Goal: Task Accomplishment & Management: Use online tool/utility

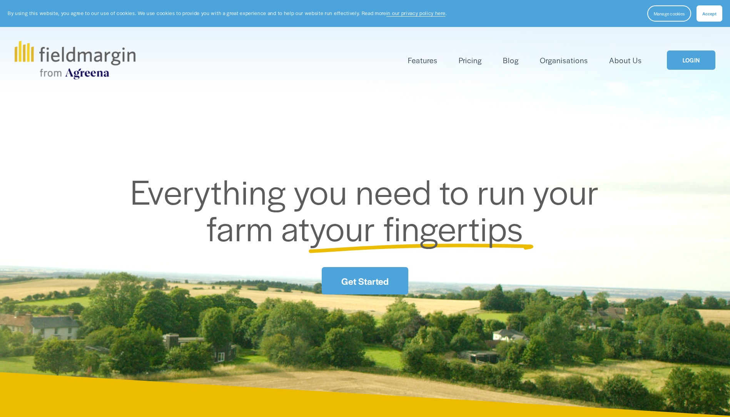
click at [688, 67] on link "LOGIN" at bounding box center [691, 60] width 49 height 20
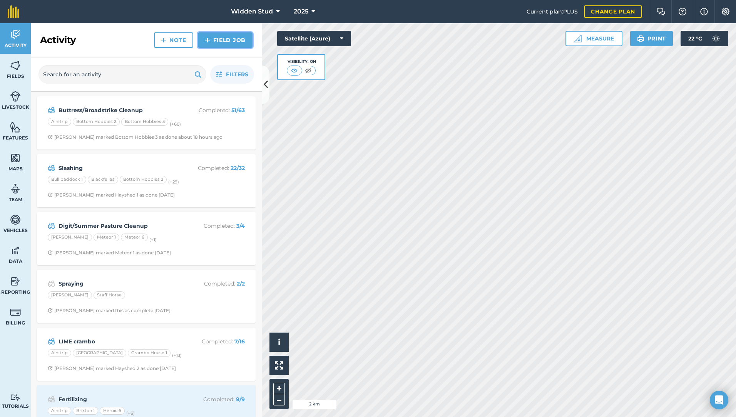
click at [219, 41] on link "Field Job" at bounding box center [225, 39] width 55 height 15
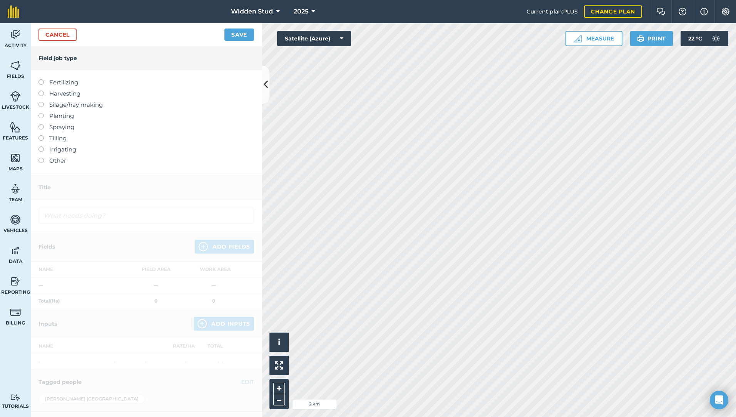
click at [42, 113] on label at bounding box center [44, 113] width 11 height 0
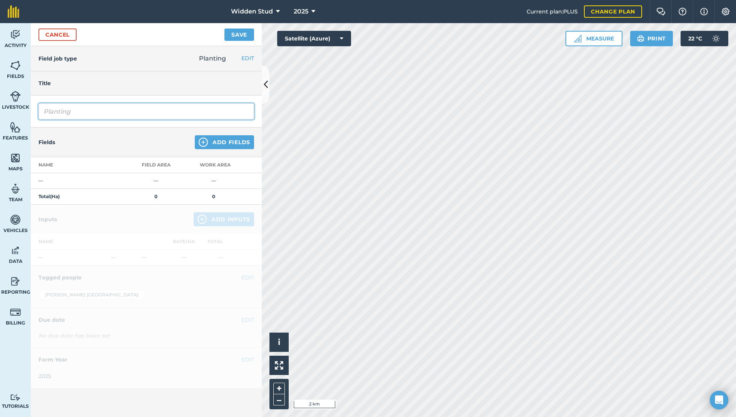
click at [74, 113] on input "Planting" at bounding box center [147, 111] width 216 height 16
type input "P"
type input "Planting - Subtropical Pastures"
click at [206, 140] on img at bounding box center [203, 141] width 9 height 9
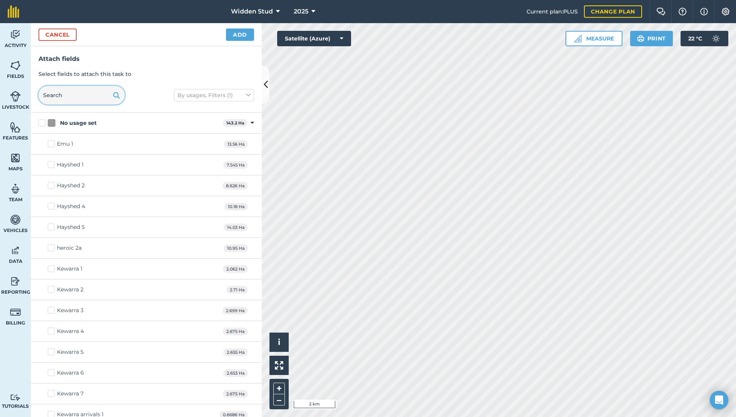
click at [70, 97] on input "text" at bounding box center [82, 95] width 86 height 18
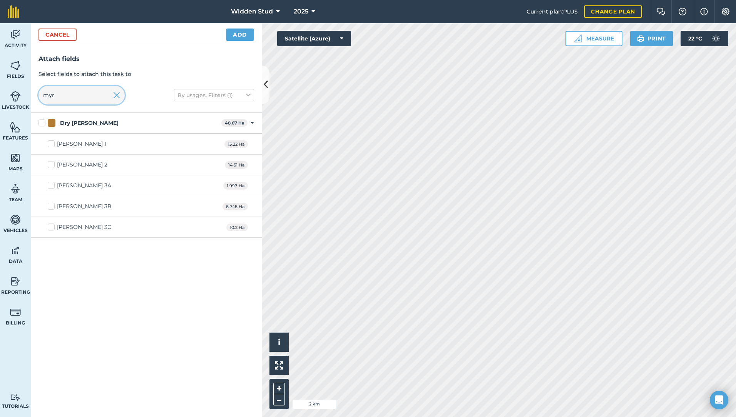
type input "myr"
click at [51, 225] on label "Myrtle Gully 3C" at bounding box center [80, 227] width 64 height 8
click at [51, 225] on input "Myrtle Gully 3C" at bounding box center [50, 225] width 5 height 5
checkbox input "true"
click at [239, 37] on button "Add" at bounding box center [240, 34] width 28 height 12
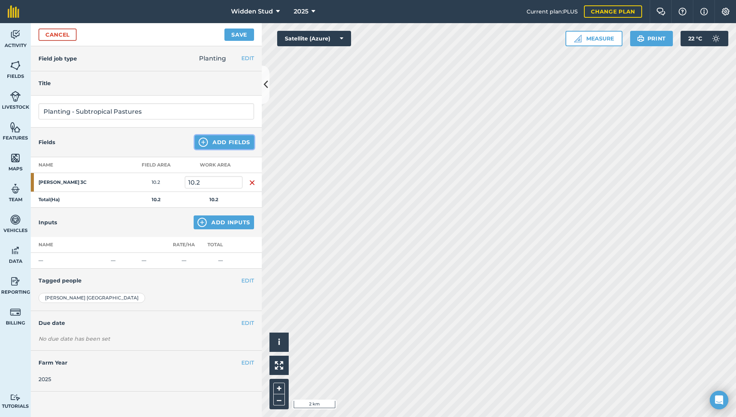
click at [232, 144] on button "Add Fields" at bounding box center [224, 142] width 59 height 14
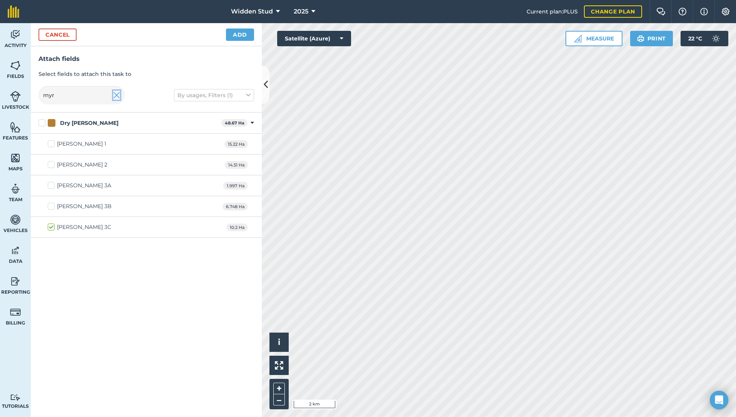
click at [115, 94] on img at bounding box center [116, 94] width 7 height 9
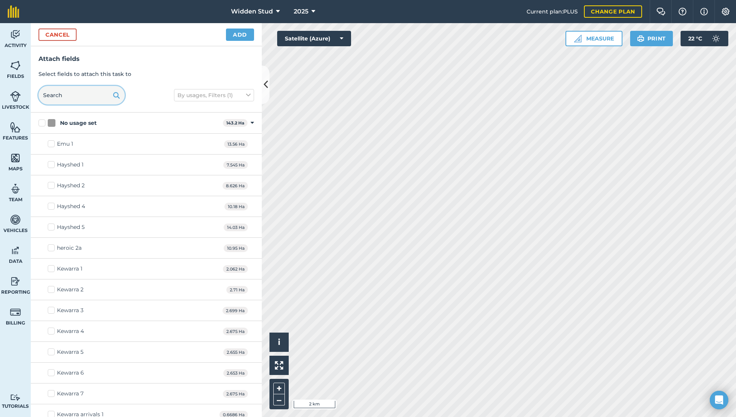
click at [95, 97] on input "text" at bounding box center [82, 95] width 86 height 18
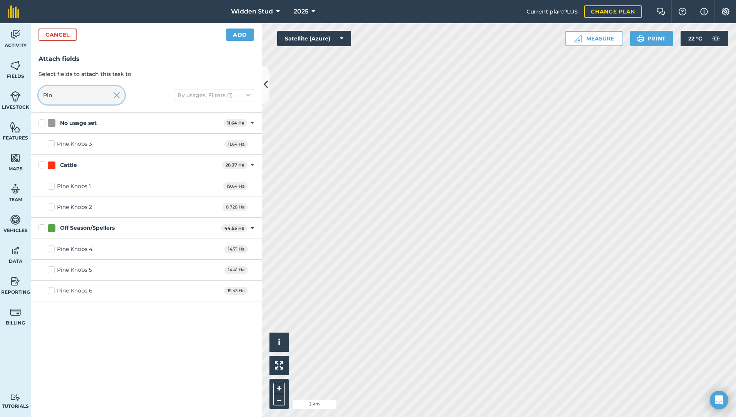
type input "Pin"
click at [52, 290] on label "Pine Knobs 6" at bounding box center [70, 290] width 45 height 8
click at [52, 290] on input "Pine Knobs 6" at bounding box center [50, 288] width 5 height 5
checkbox input "true"
click at [239, 37] on button "Add" at bounding box center [240, 34] width 28 height 12
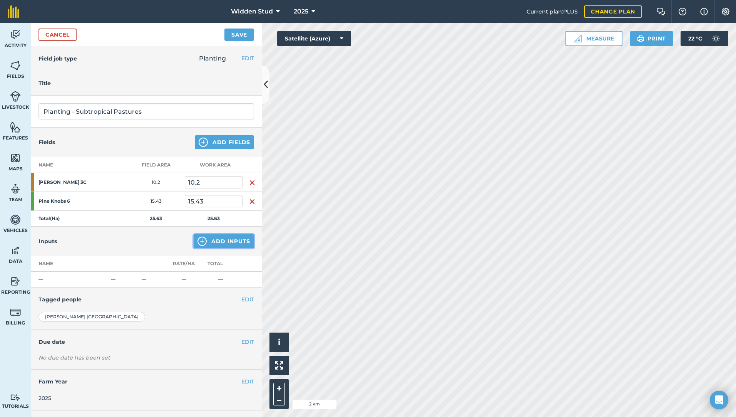
click at [221, 241] on button "Add Inputs" at bounding box center [224, 241] width 60 height 14
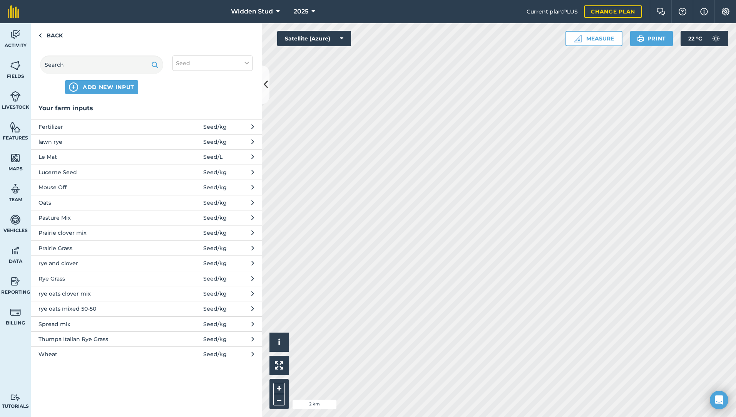
click at [253, 218] on icon at bounding box center [252, 217] width 3 height 8
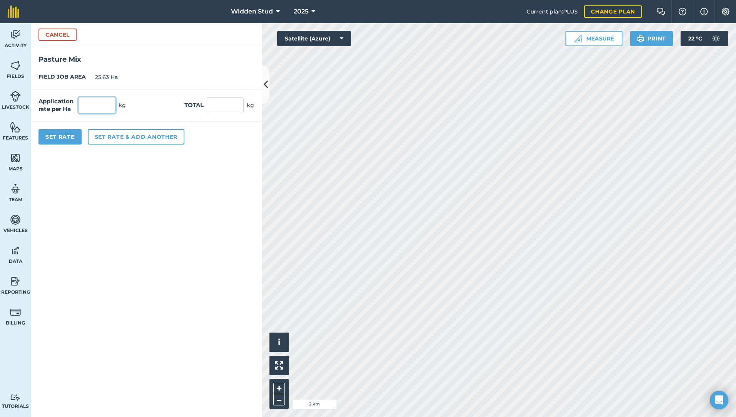
click at [95, 108] on input "text" at bounding box center [97, 105] width 37 height 16
type input "12"
type input "307.56"
click at [67, 136] on button "Set Rate" at bounding box center [60, 136] width 43 height 15
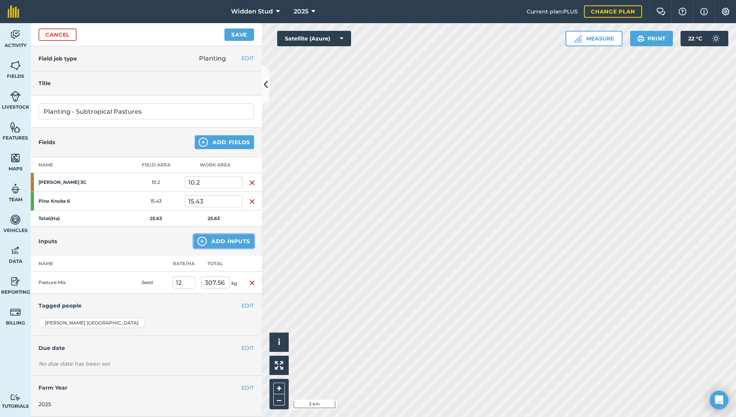
click at [249, 238] on button "Add Inputs" at bounding box center [224, 241] width 60 height 14
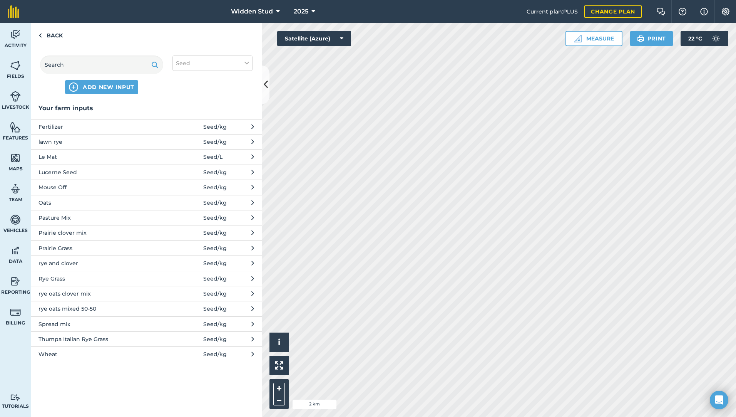
click at [248, 122] on button "Fertilizer Seed / kg" at bounding box center [146, 126] width 231 height 15
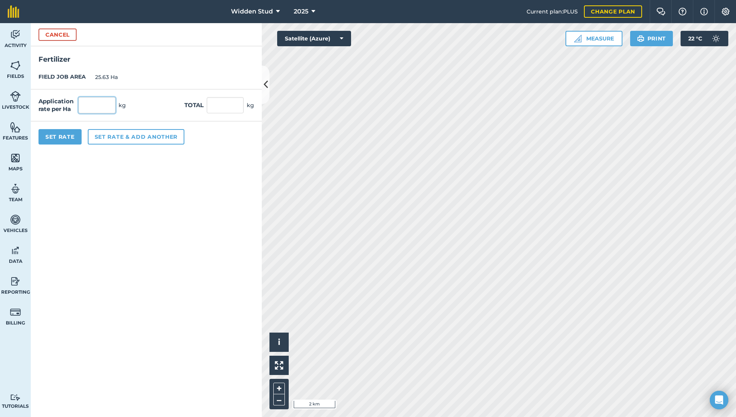
click at [82, 99] on input "text" at bounding box center [97, 105] width 37 height 16
type input "125"
type input "3,203.75"
click at [53, 132] on button "Set Rate" at bounding box center [60, 136] width 43 height 15
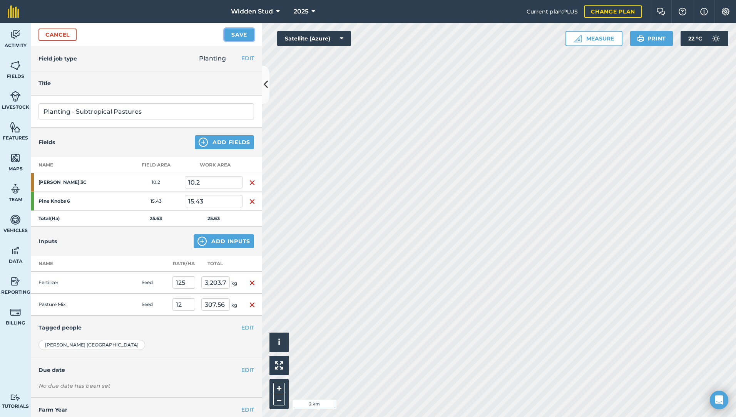
click at [230, 36] on button "Save" at bounding box center [239, 34] width 30 height 12
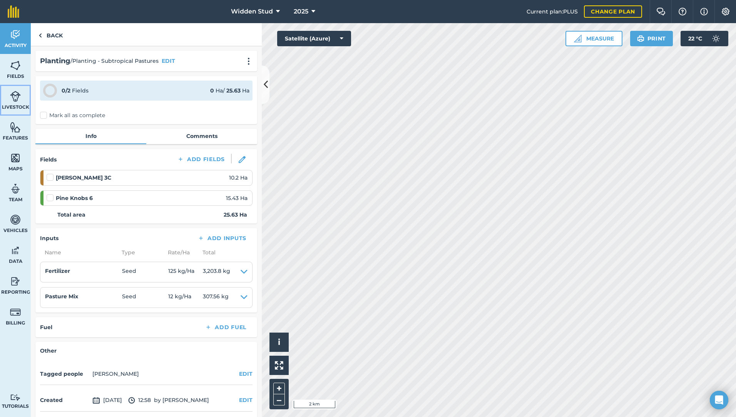
click at [14, 97] on img at bounding box center [15, 96] width 11 height 12
